Goal: Check status: Check status

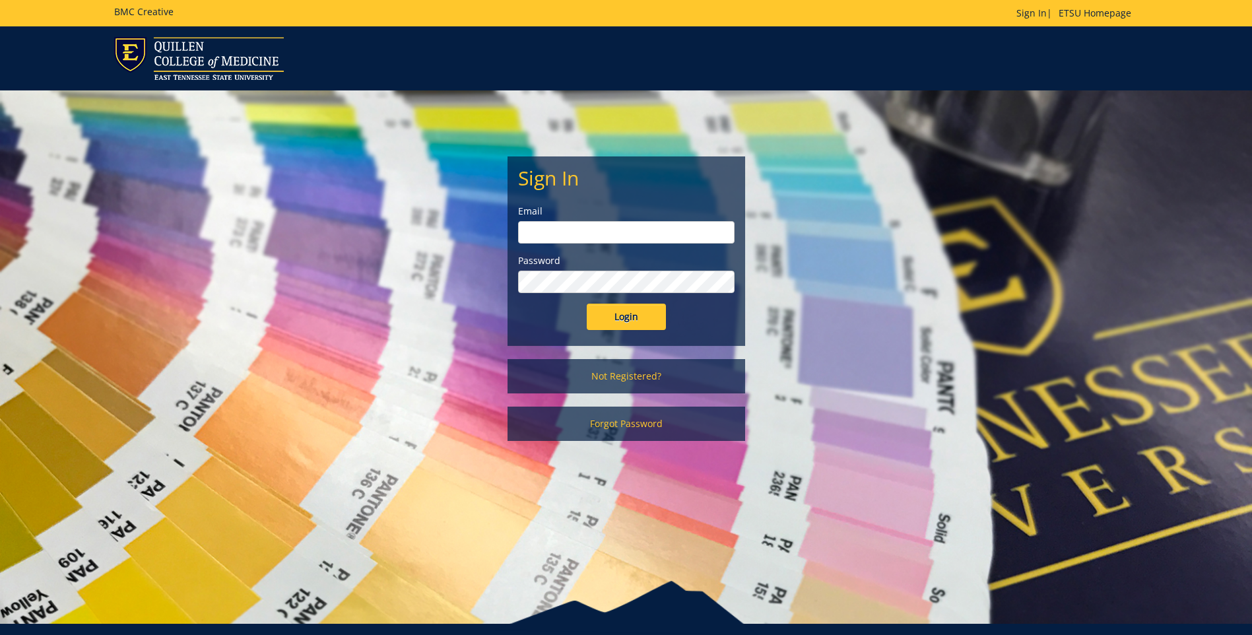
type input "berryag@etsu.edu"
click at [615, 308] on input "Login" at bounding box center [626, 317] width 79 height 26
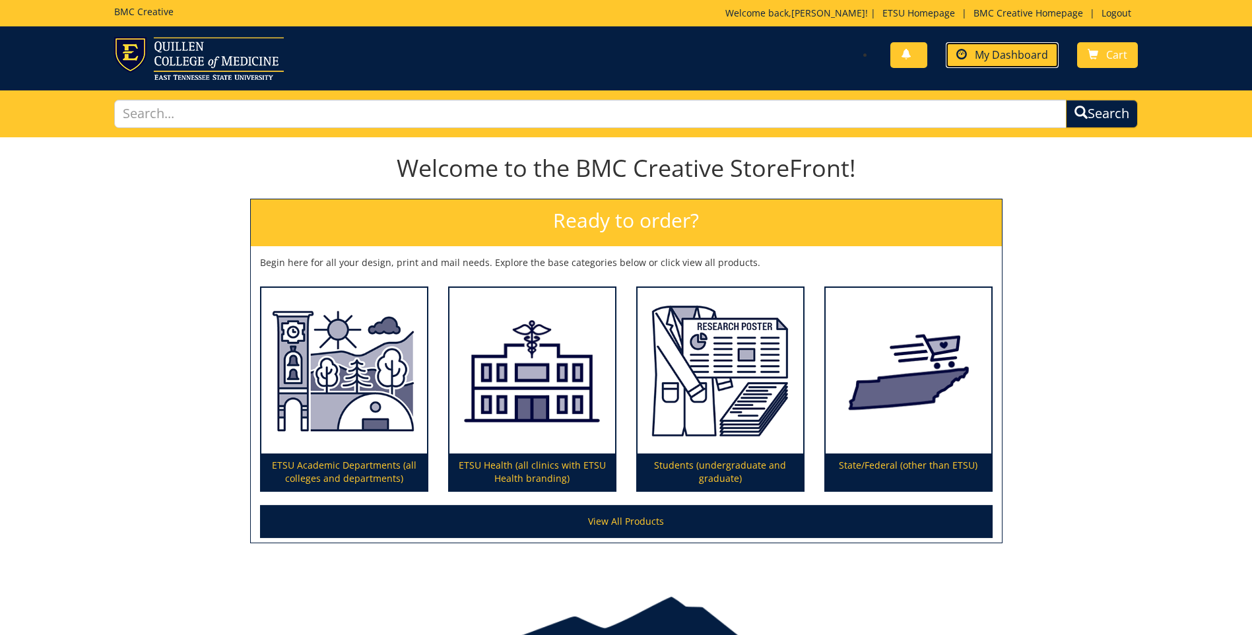
click at [951, 54] on link "My Dashboard" at bounding box center [1002, 55] width 113 height 26
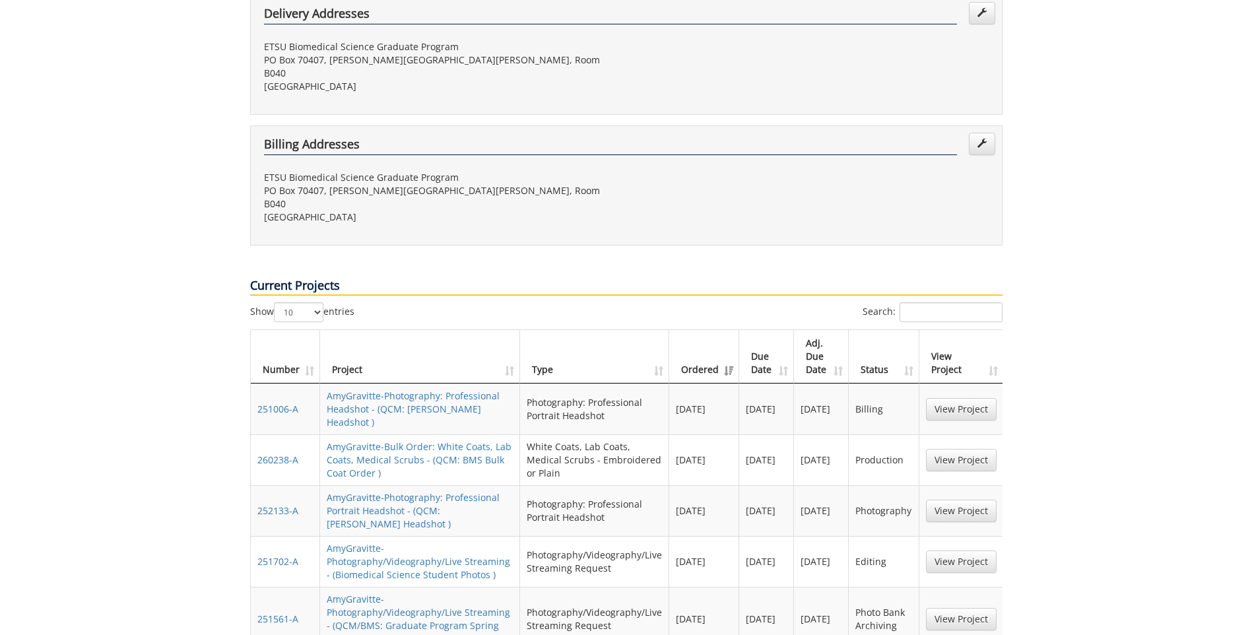
scroll to position [528, 0]
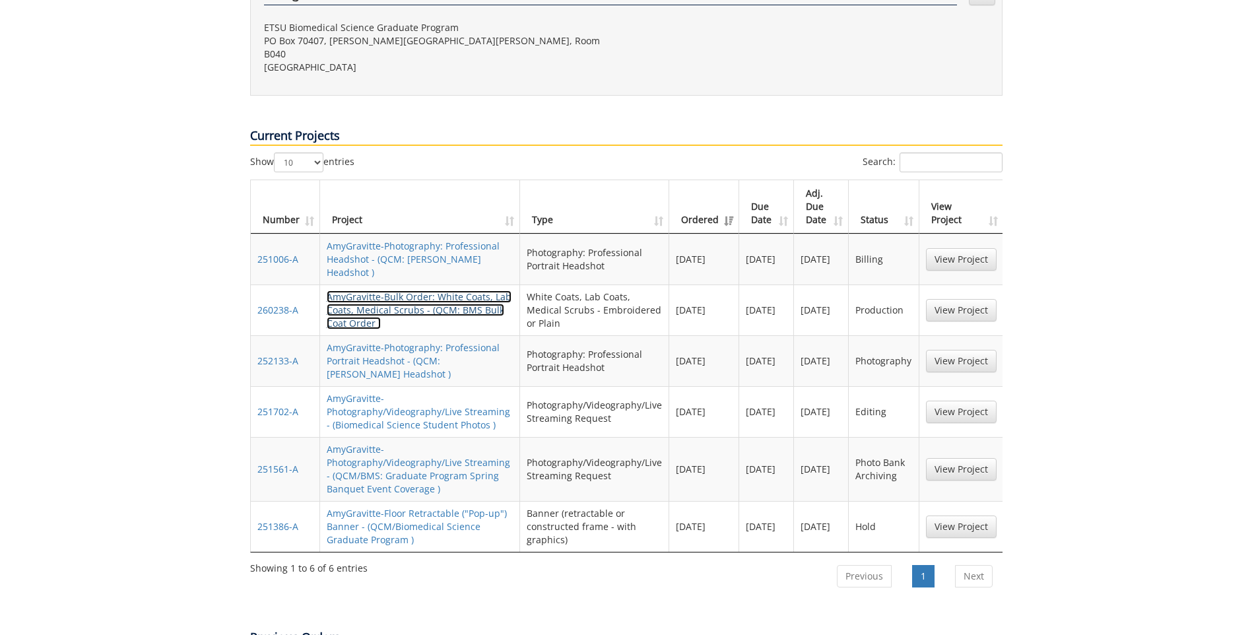
click at [353, 290] on link "AmyGravitte-Bulk Order: White Coats, Lab Coats, Medical Scrubs - (QCM: BMS Bulk…" at bounding box center [419, 309] width 185 height 39
